Goal: Task Accomplishment & Management: Complete application form

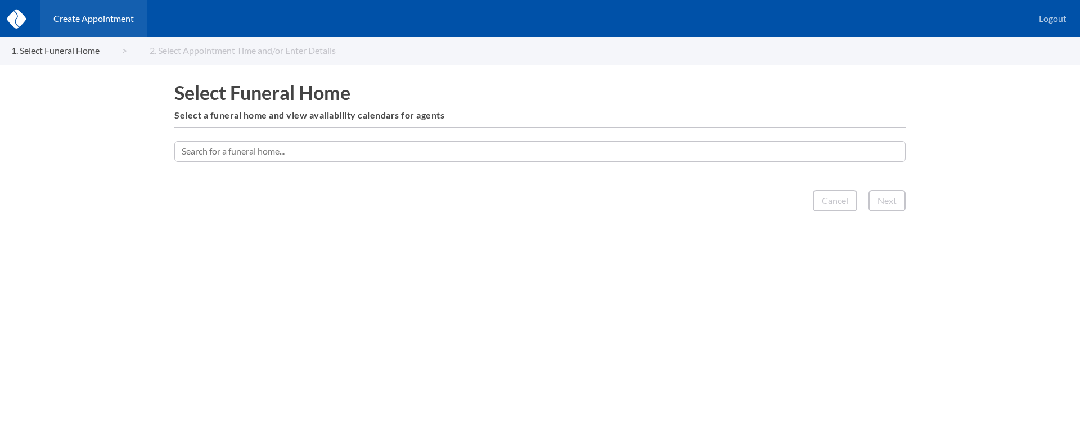
click at [443, 147] on input "text" at bounding box center [539, 151] width 731 height 20
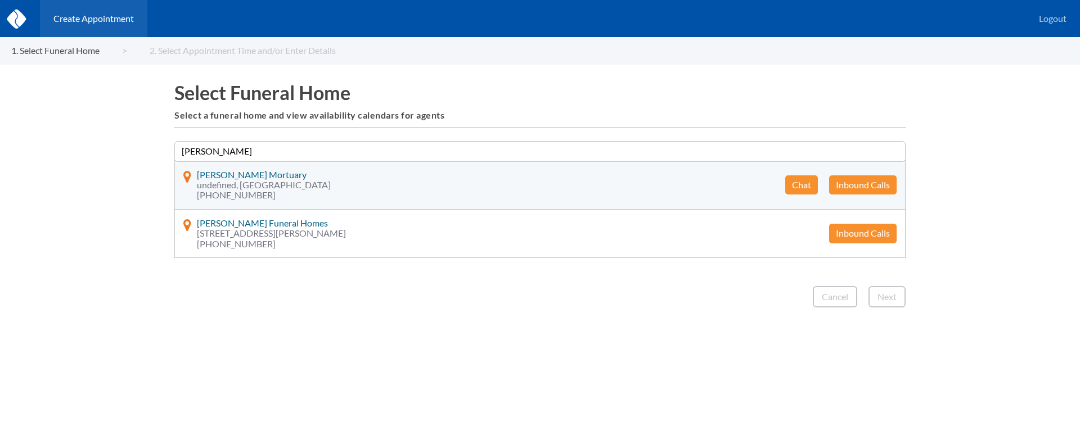
type input "Larkin"
click at [794, 181] on button "Chat" at bounding box center [801, 185] width 33 height 19
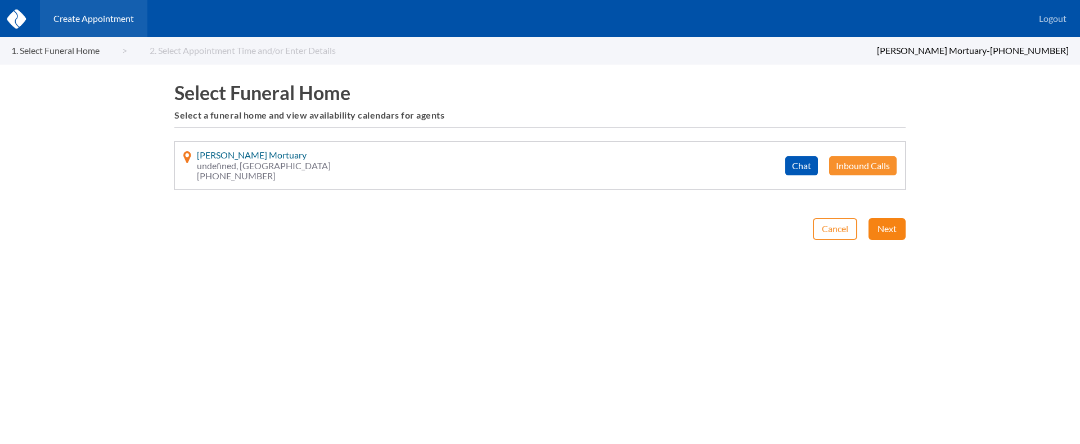
click at [876, 232] on button "Next" at bounding box center [887, 228] width 37 height 21
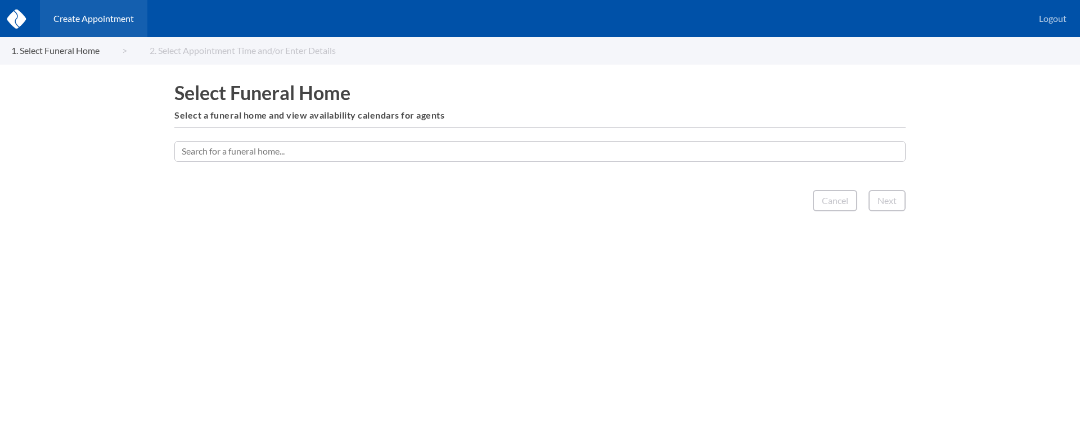
click at [341, 160] on input "text" at bounding box center [539, 151] width 731 height 20
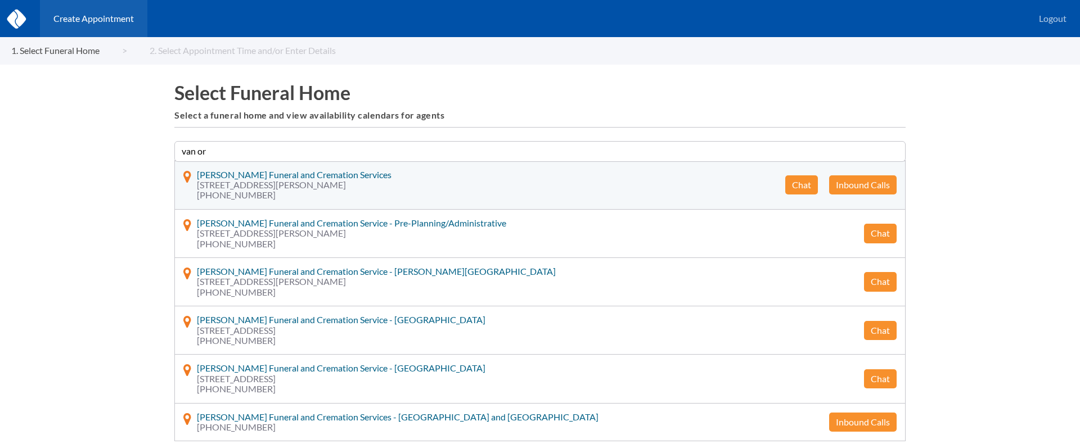
type input "van or"
click at [802, 188] on button "Chat" at bounding box center [801, 185] width 33 height 19
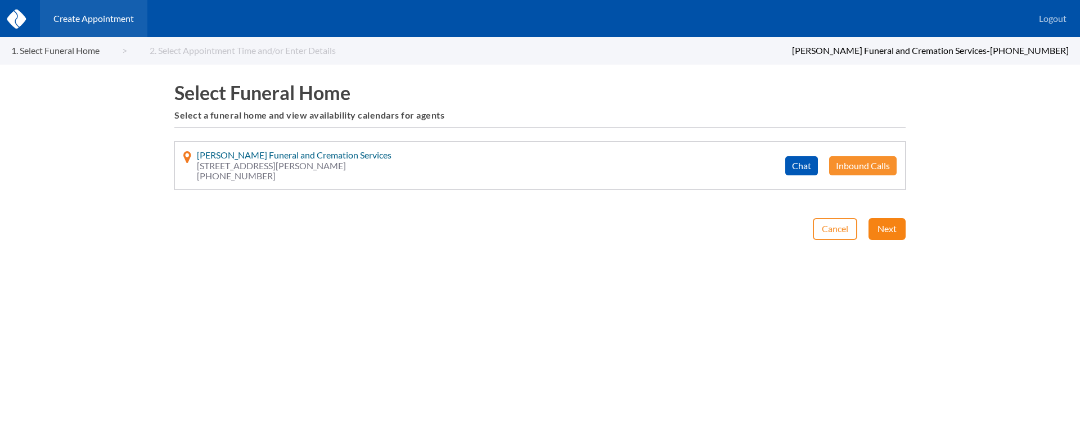
click at [892, 227] on button "Next" at bounding box center [887, 228] width 37 height 21
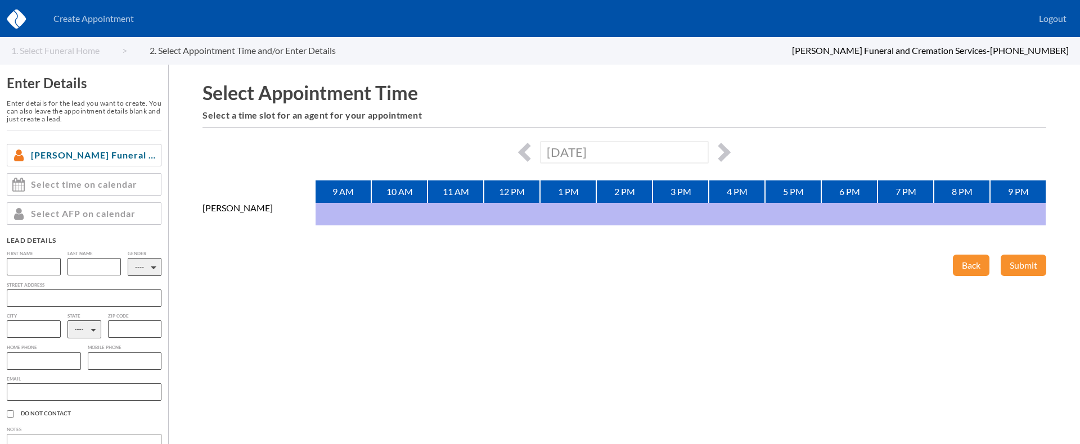
click at [733, 150] on div "[DATE]" at bounding box center [625, 152] width 844 height 22
click at [726, 151] on button "button" at bounding box center [721, 152] width 19 height 19
type input "[DATE]"
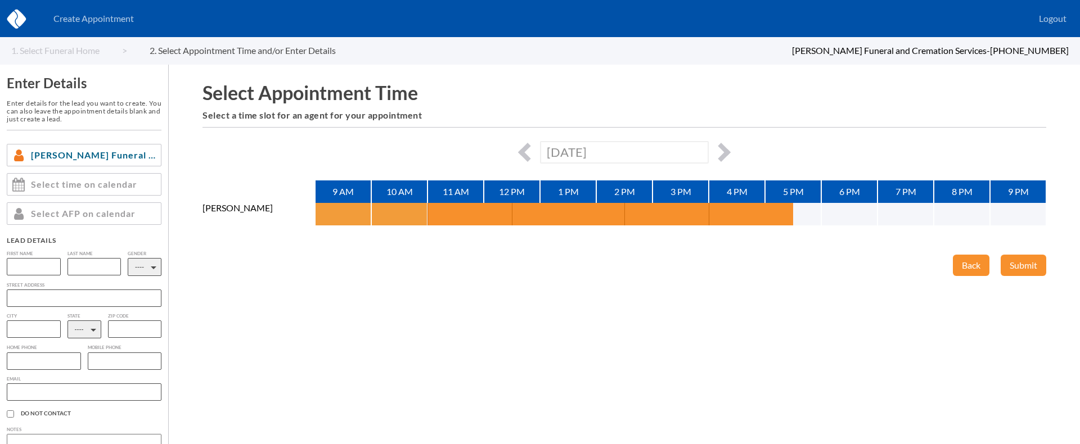
click at [329, 208] on button "button" at bounding box center [329, 214] width 28 height 23
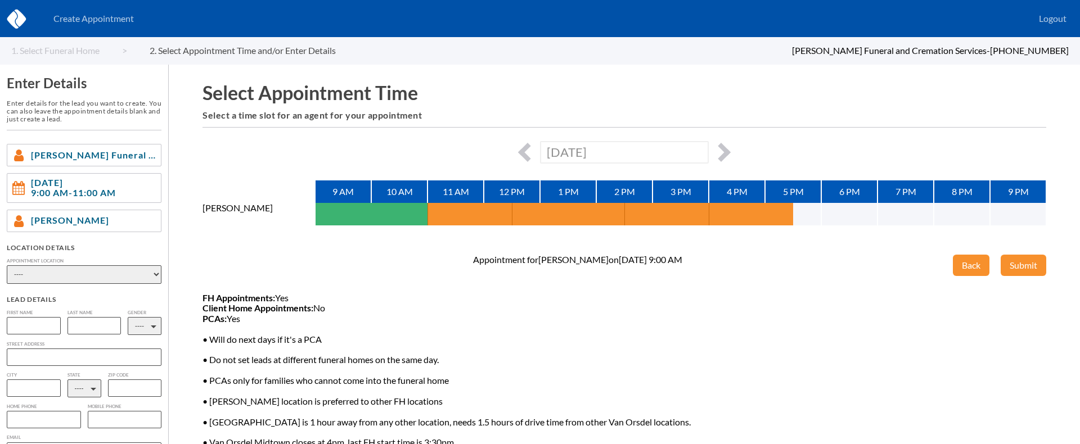
click at [117, 277] on select "---- Phone Consultation [PERSON_NAME] Funeral and Cremation Service - [GEOGRAPH…" at bounding box center [84, 275] width 155 height 19
select select "phone_consult"
click at [7, 266] on select "---- Phone Consultation [PERSON_NAME] Funeral and Cremation Service - [GEOGRAPH…" at bounding box center [84, 275] width 155 height 19
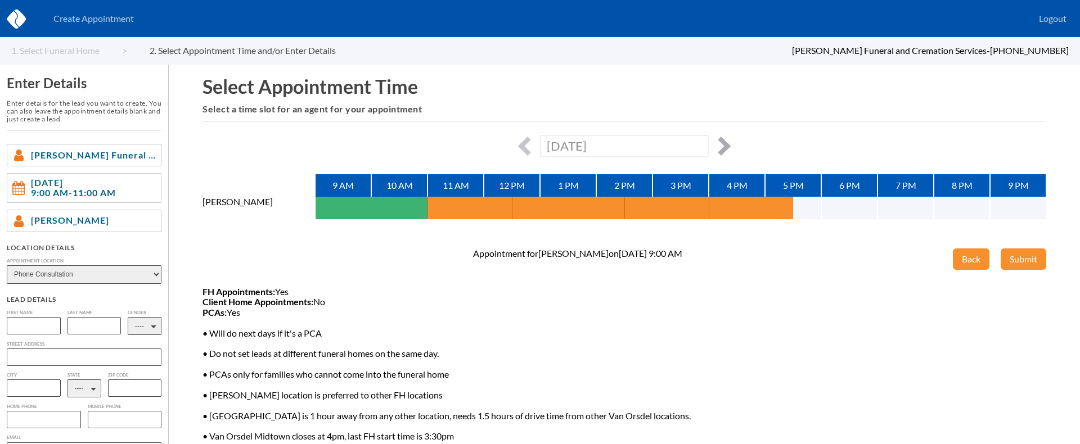
click at [714, 145] on button "button" at bounding box center [721, 146] width 19 height 19
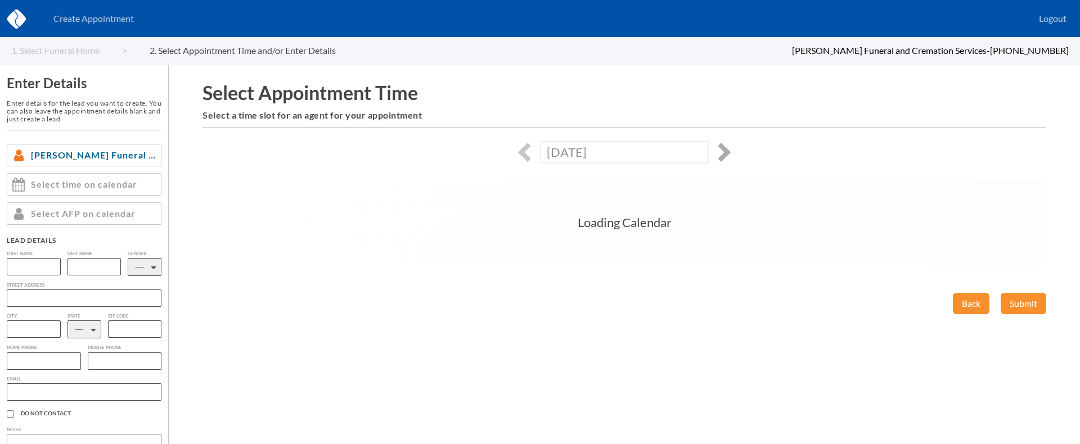
scroll to position [0, 0]
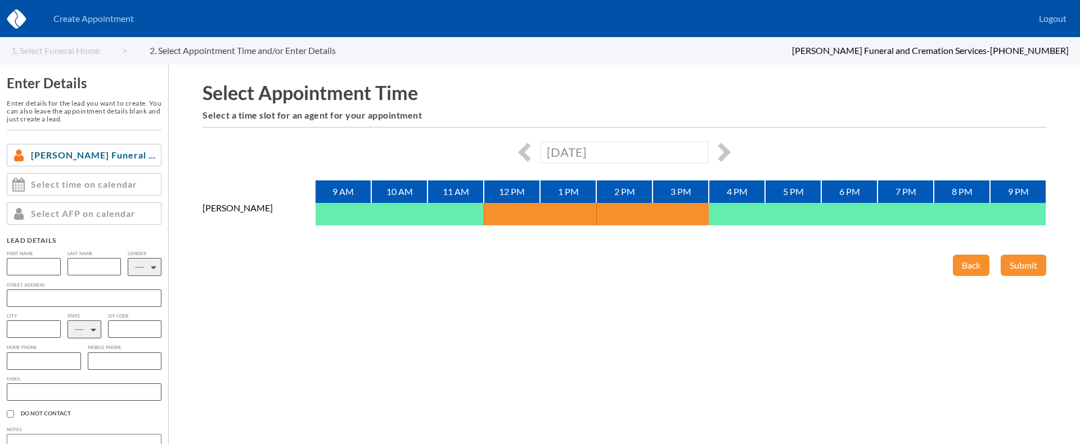
click at [726, 144] on div "[DATE]" at bounding box center [625, 152] width 844 height 22
click at [718, 159] on button "button" at bounding box center [721, 152] width 19 height 19
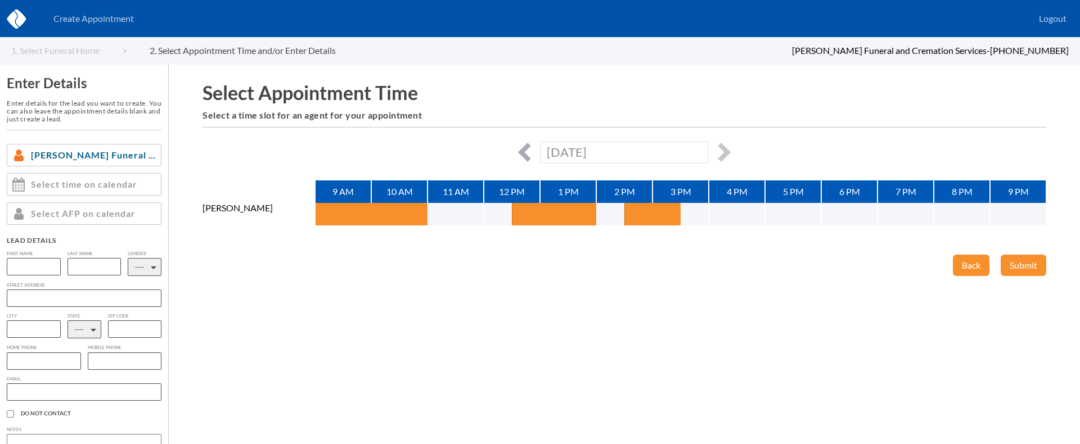
click at [521, 150] on button "button" at bounding box center [527, 152] width 19 height 19
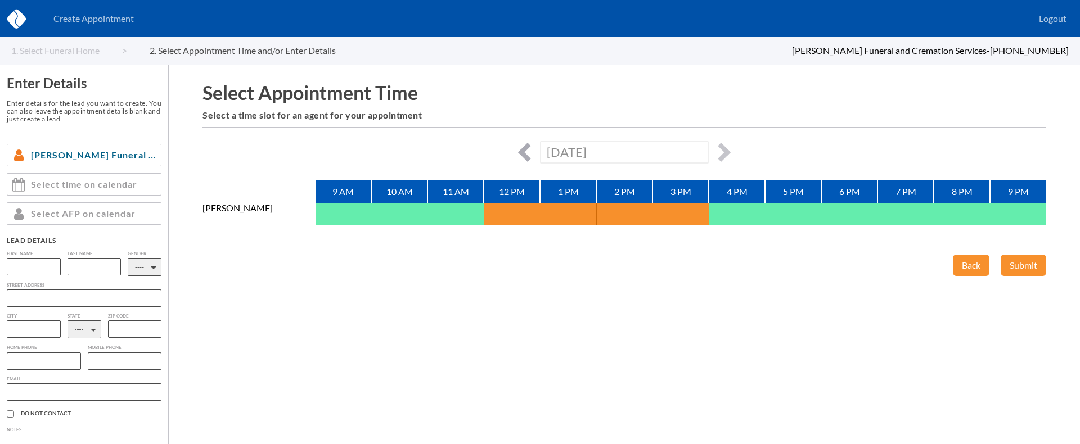
click at [524, 149] on button "button" at bounding box center [527, 152] width 19 height 19
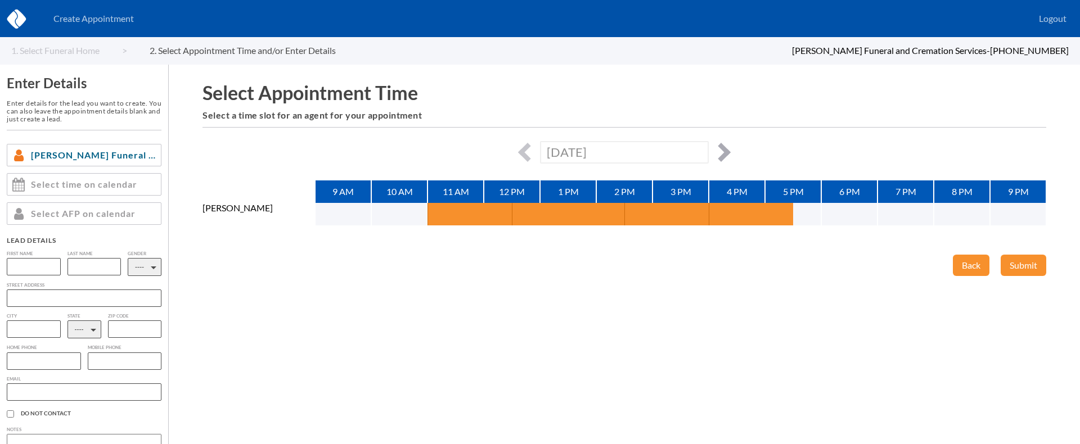
click at [720, 152] on button "button" at bounding box center [721, 152] width 19 height 19
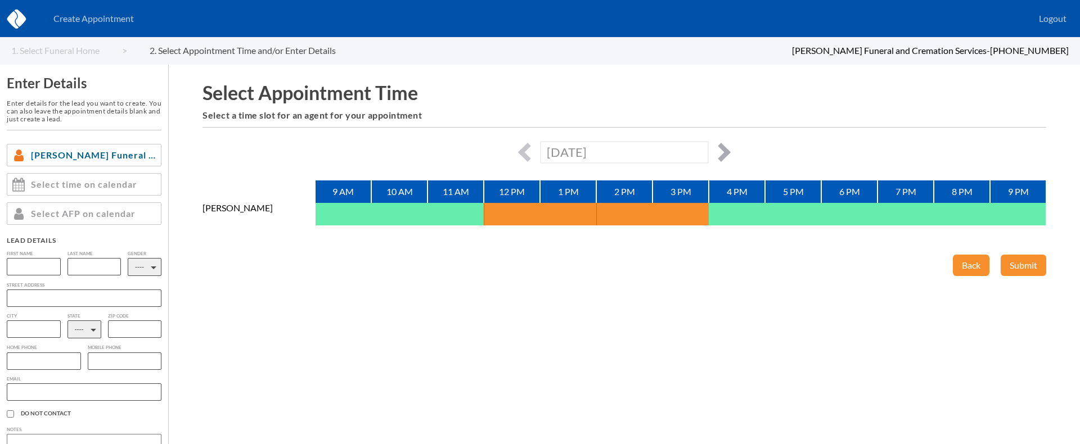
click at [728, 152] on button "button" at bounding box center [721, 152] width 19 height 19
type input "[DATE]"
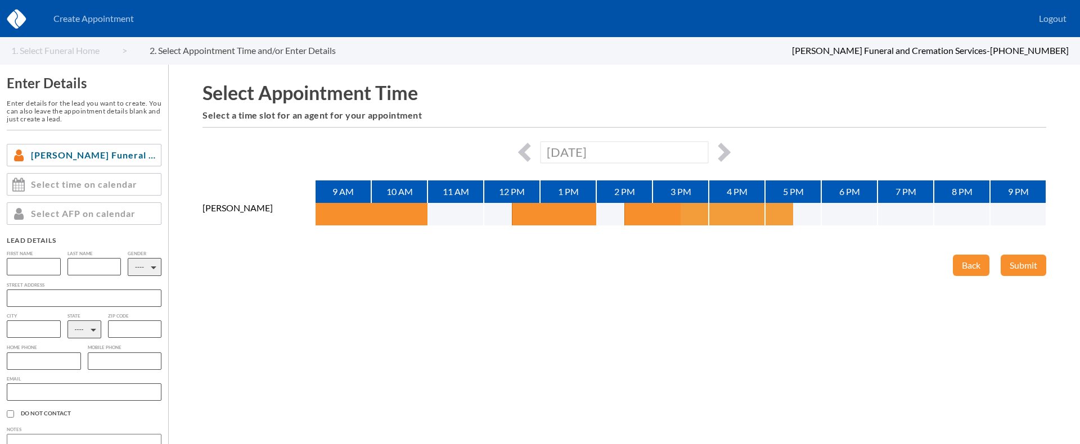
click at [696, 219] on button "button" at bounding box center [695, 214] width 28 height 23
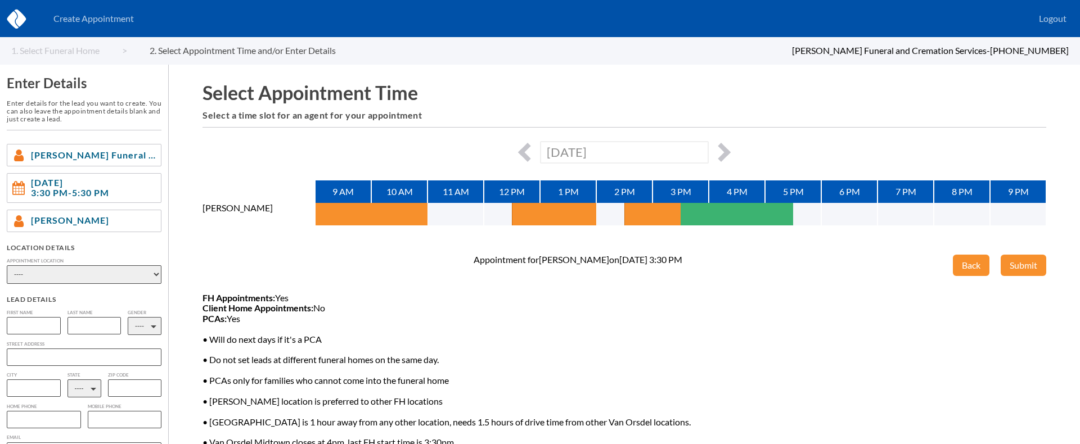
click at [117, 270] on select "---- Phone Consultation [PERSON_NAME] Funeral and Cremation Service - [GEOGRAPH…" at bounding box center [84, 275] width 155 height 19
select select "phone_consult"
click at [7, 266] on select "---- Phone Consultation [PERSON_NAME] Funeral and Cremation Service - [GEOGRAPH…" at bounding box center [84, 275] width 155 height 19
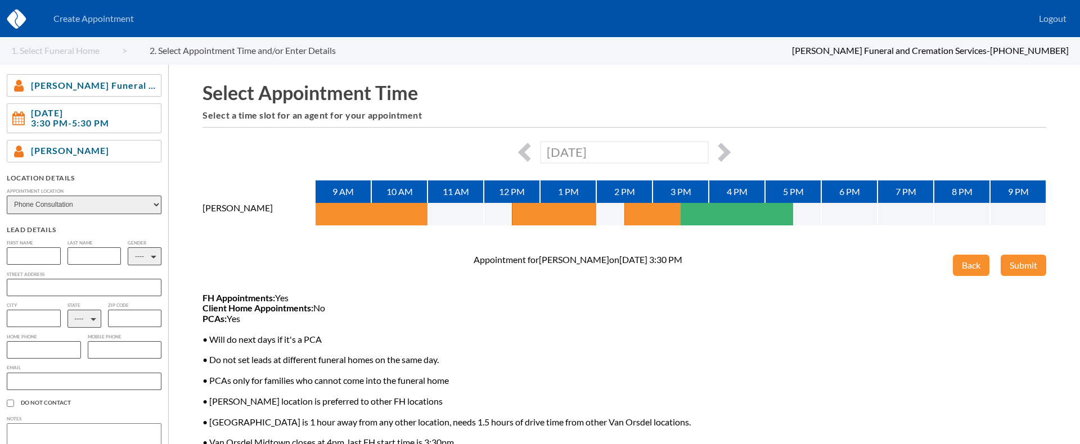
scroll to position [117, 0]
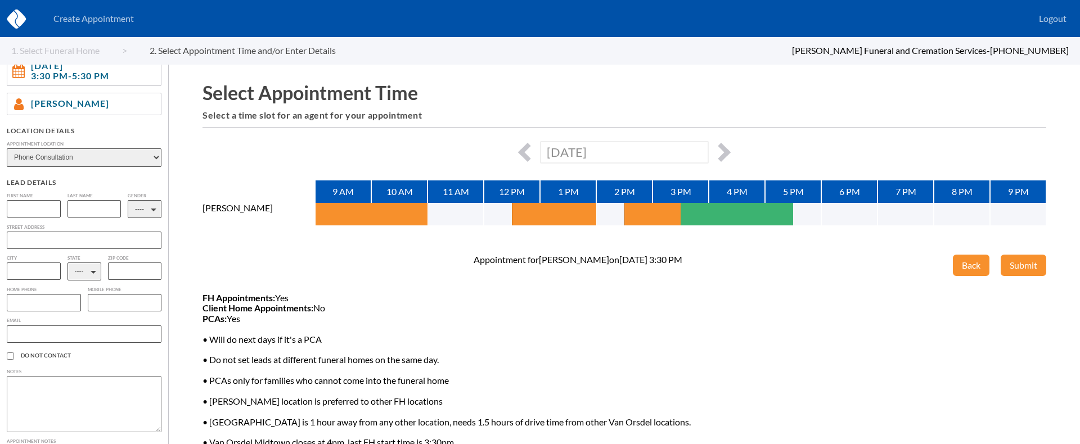
click at [61, 308] on input "text" at bounding box center [44, 302] width 74 height 17
paste input "[PHONE_NUMBER]"
type input "[PHONE_NUMBER]"
click at [39, 210] on input "text" at bounding box center [34, 208] width 54 height 17
type input "[PERSON_NAME]"
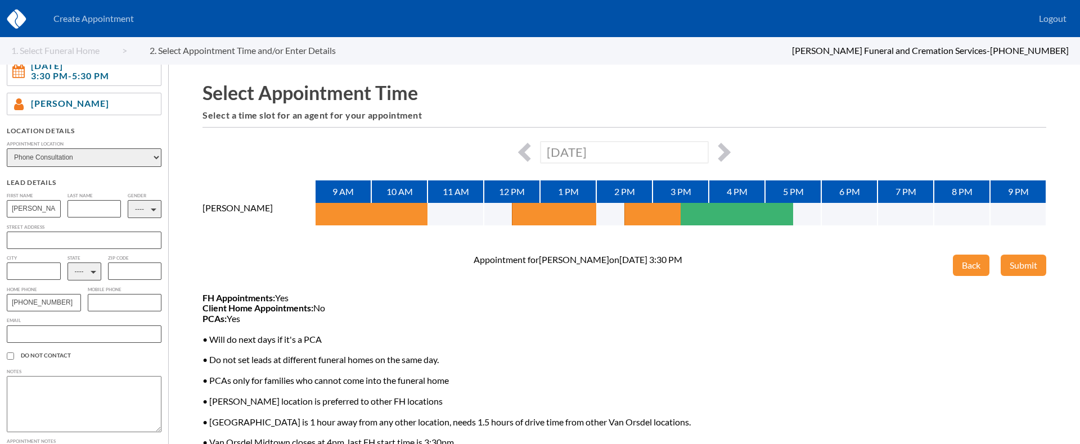
click at [80, 215] on input "text" at bounding box center [95, 208] width 54 height 17
type input "[PERSON_NAME]"
click at [149, 207] on select "---- M F" at bounding box center [145, 209] width 34 height 18
select select "2"
click at [128, 200] on select "---- M F" at bounding box center [145, 209] width 34 height 18
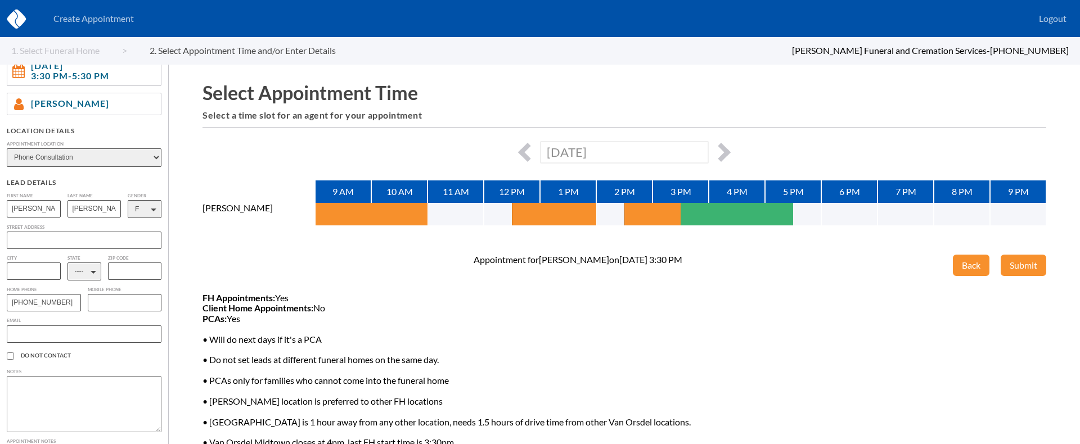
click at [78, 276] on select "---- AL AK AZ AR CA CO [GEOGRAPHIC_DATA] DE DC [GEOGRAPHIC_DATA] [GEOGRAPHIC_DA…" at bounding box center [85, 272] width 34 height 18
select select "[GEOGRAPHIC_DATA]"
click at [68, 264] on select "---- AL AK AZ AR CA CO [GEOGRAPHIC_DATA] DE DC [GEOGRAPHIC_DATA] [GEOGRAPHIC_DA…" at bounding box center [85, 272] width 34 height 18
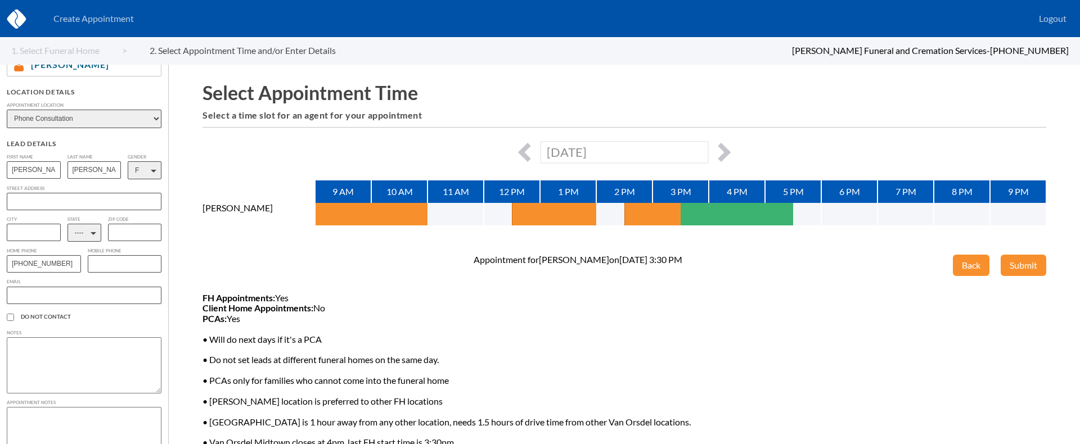
scroll to position [163, 0]
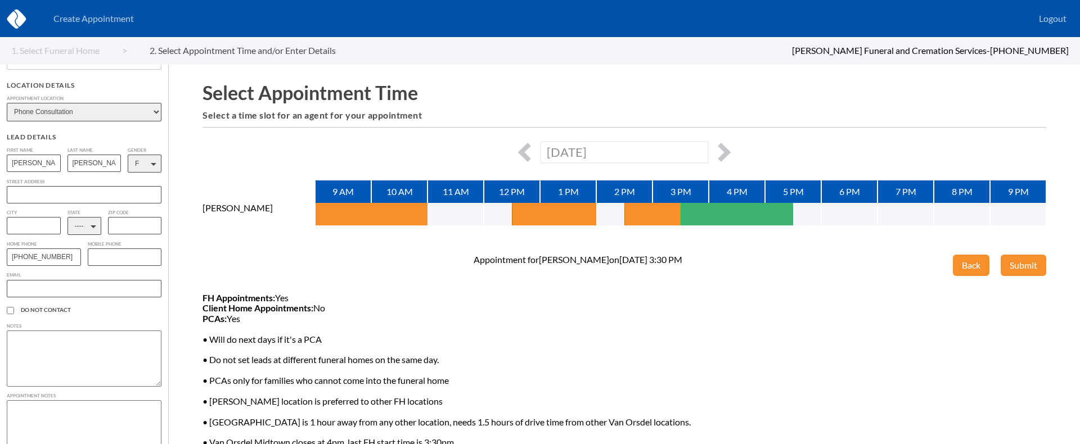
click at [77, 358] on textarea at bounding box center [84, 359] width 155 height 56
click at [34, 434] on textarea at bounding box center [84, 429] width 155 height 56
type textarea "She is interested in green burial options because she is planning on moving to …"
click at [1017, 257] on button "Submit" at bounding box center [1024, 265] width 46 height 21
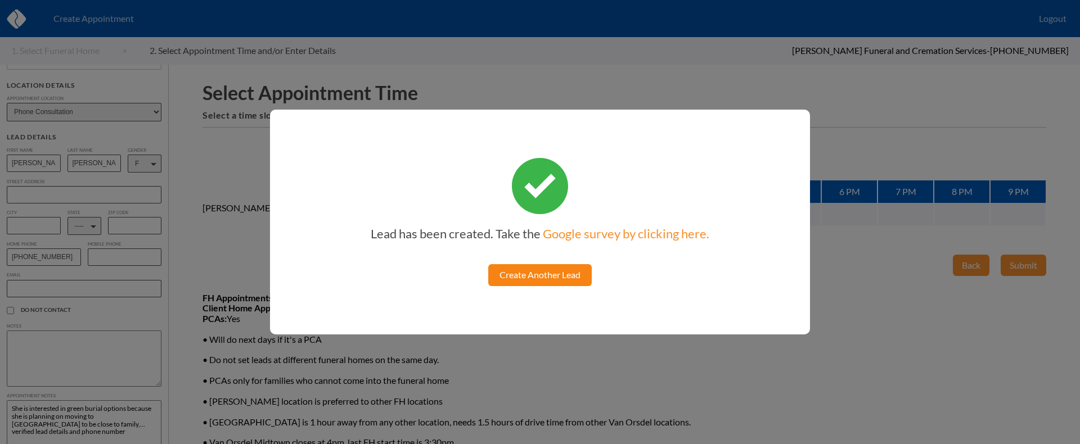
click at [560, 271] on link "Create Another Lead" at bounding box center [540, 274] width 104 height 21
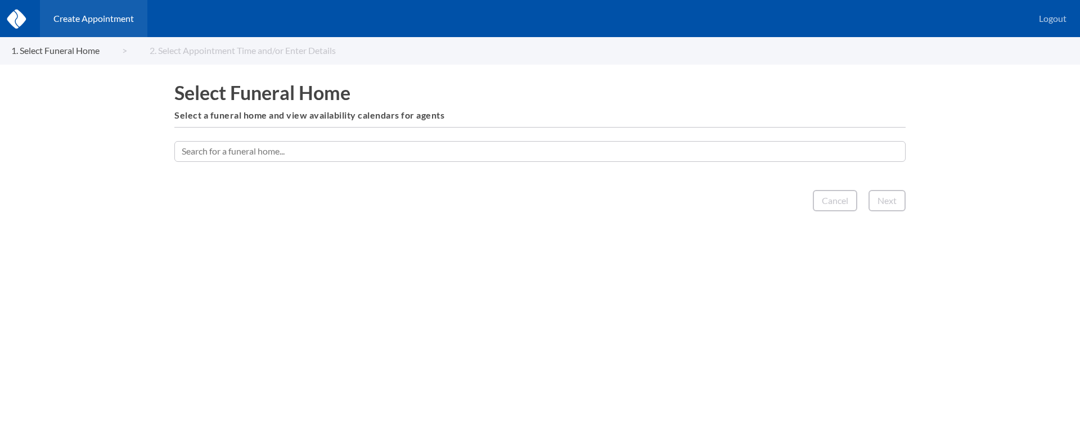
click at [380, 155] on input "text" at bounding box center [539, 151] width 731 height 20
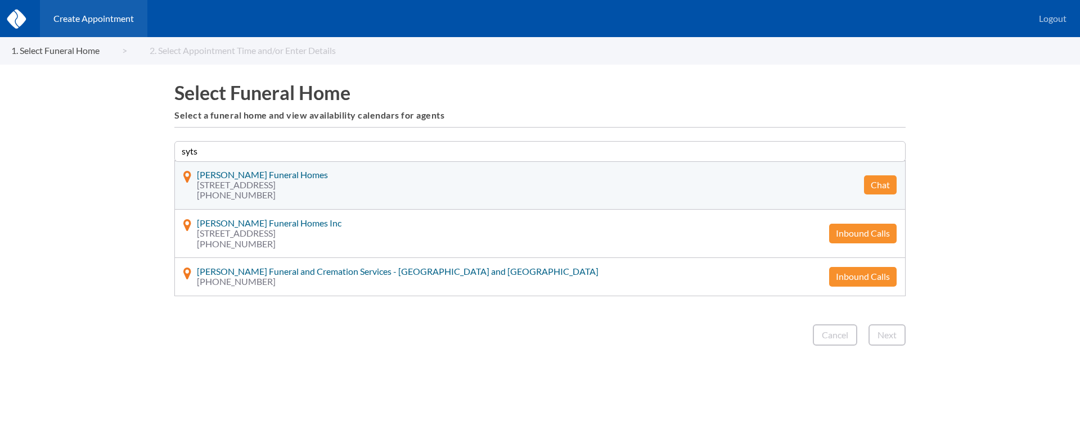
type input "syts"
click at [869, 179] on button "Chat" at bounding box center [880, 185] width 33 height 19
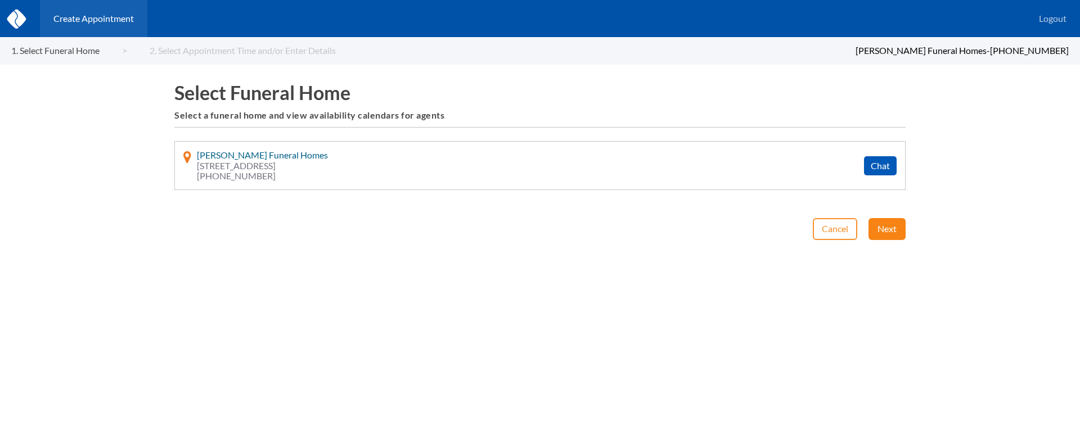
click at [878, 231] on button "Next" at bounding box center [887, 228] width 37 height 21
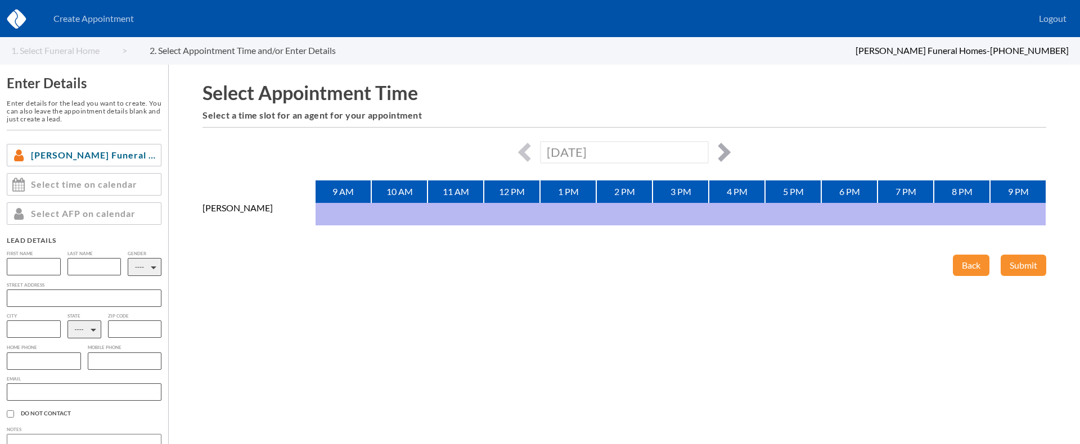
click at [723, 148] on button "button" at bounding box center [721, 152] width 19 height 19
type input "[DATE]"
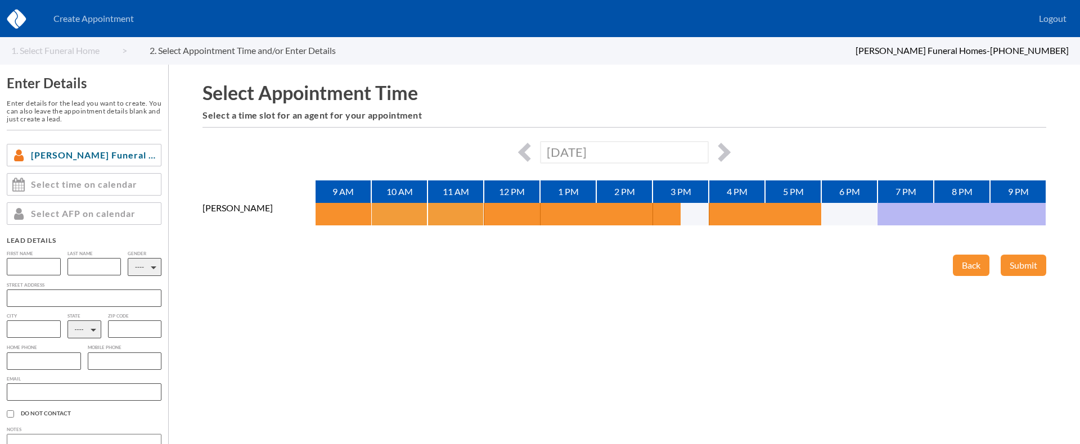
click at [383, 212] on button "button" at bounding box center [385, 214] width 28 height 23
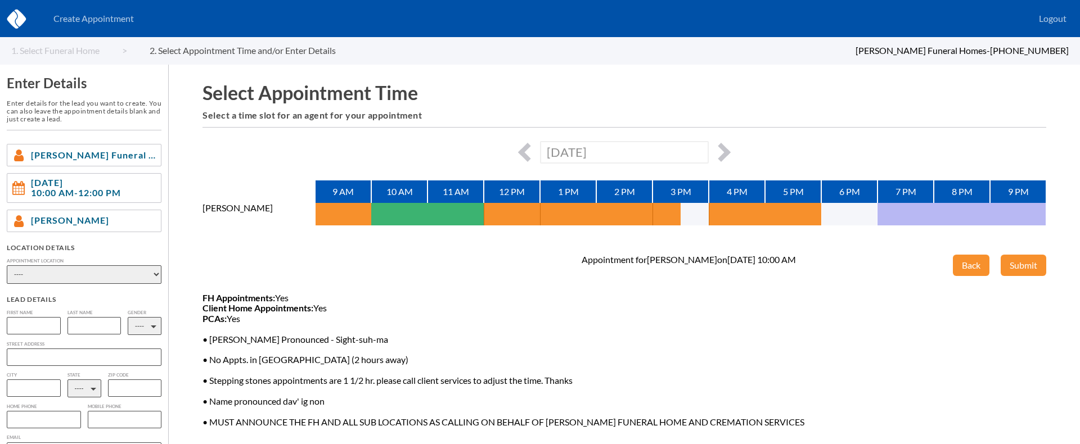
drag, startPoint x: 235, startPoint y: 256, endPoint x: 280, endPoint y: 156, distance: 109.8
click at [280, 156] on div "Select Appointment Time Select a time slot for an agent for your appointment Mo…" at bounding box center [624, 255] width 911 height 380
